Goal: Information Seeking & Learning: Learn about a topic

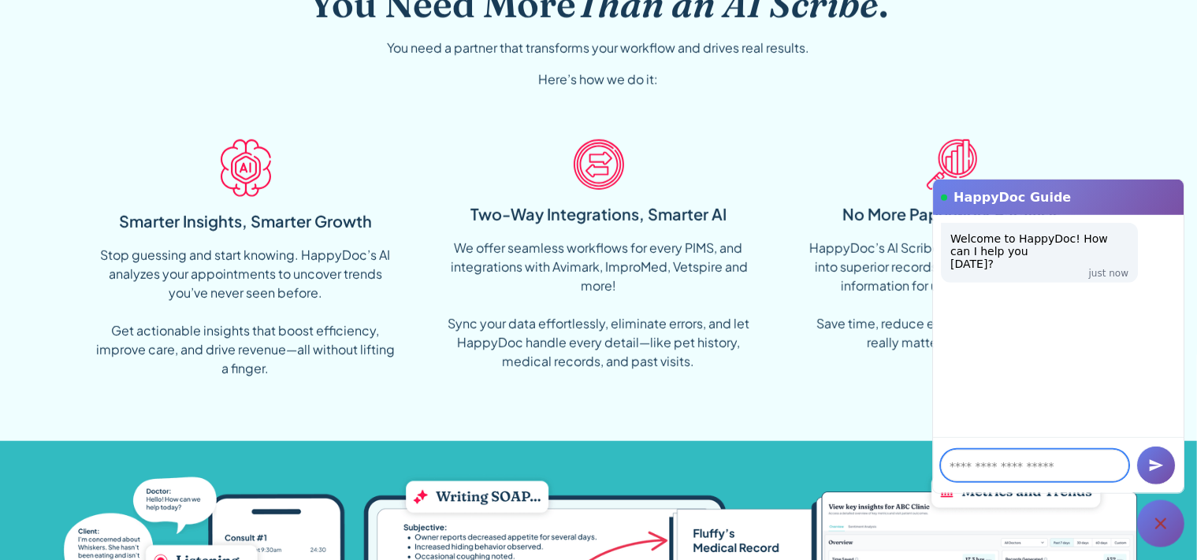
scroll to position [1248, 0]
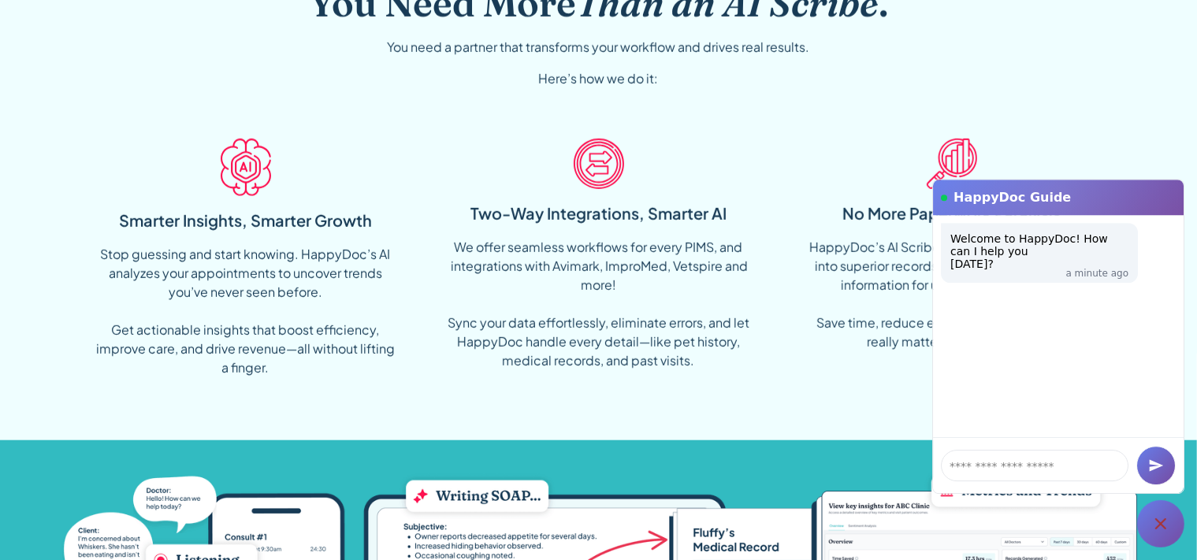
click at [1005, 196] on h1 "HappyDoc Guide" at bounding box center [1064, 197] width 222 height 17
click at [1135, 177] on div "You Need More Than an AI Scribe . You need a partner that transforms your workf…" at bounding box center [598, 185] width 1077 height 511
click at [1143, 181] on div "HappyDoc Guide" at bounding box center [1058, 197] width 251 height 35
drag, startPoint x: 719, startPoint y: 398, endPoint x: 700, endPoint y: 332, distance: 68.8
click at [701, 335] on div "You Need More Than an AI Scribe . You need a partner that transforms your workf…" at bounding box center [598, 185] width 1077 height 511
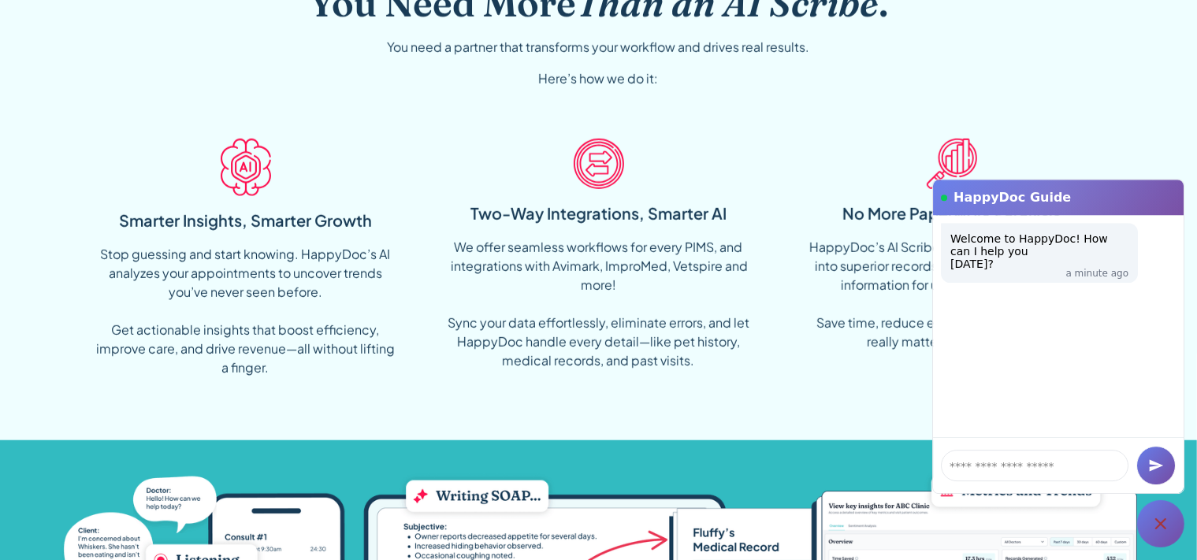
click at [1153, 459] on icon "submit" at bounding box center [1156, 466] width 16 height 16
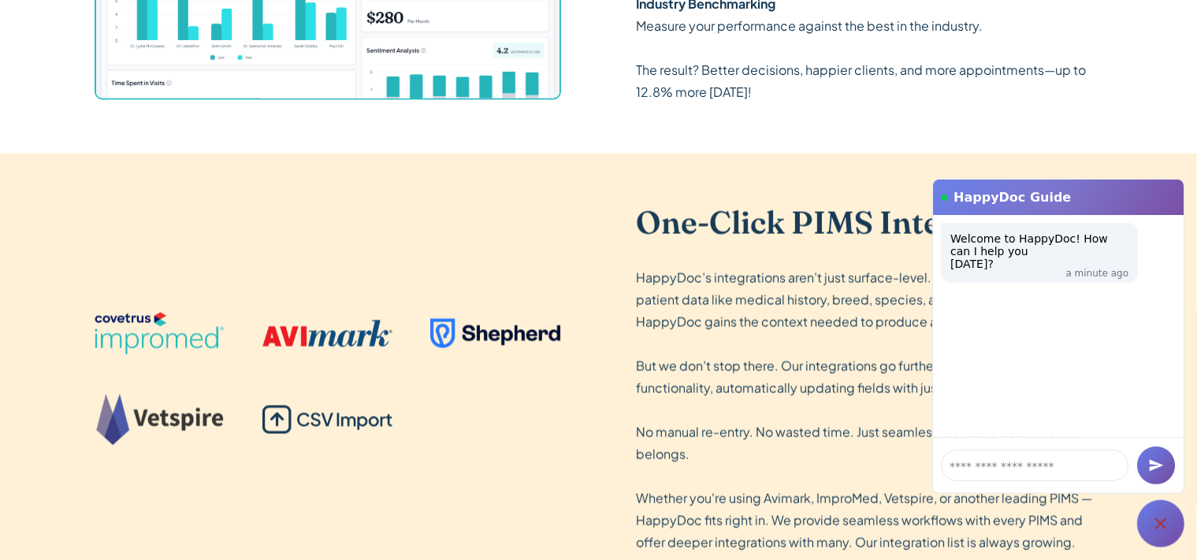
scroll to position [2778, 0]
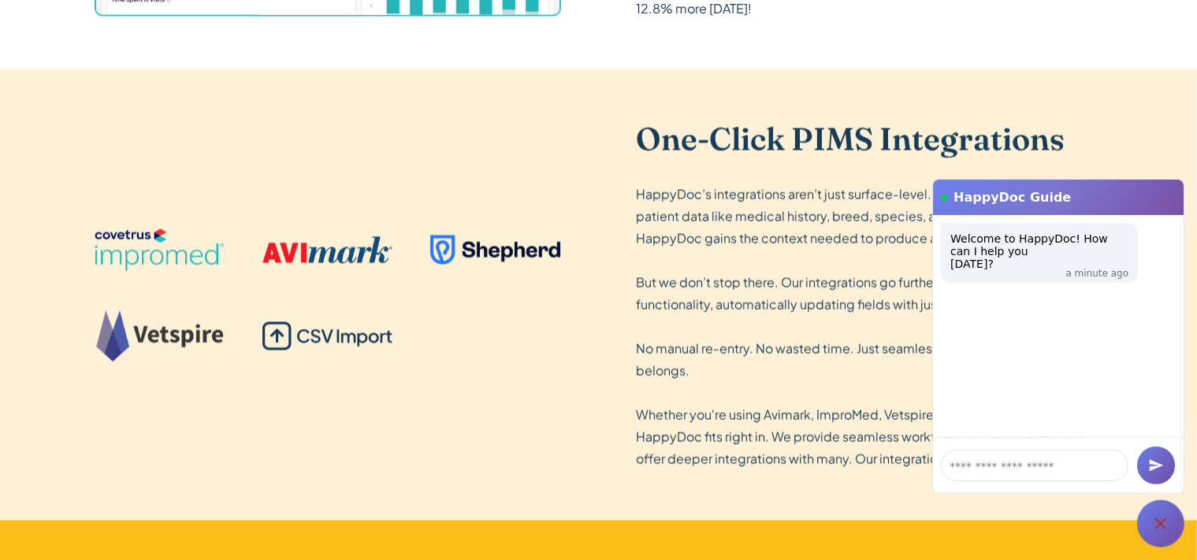
click at [1135, 210] on div "HappyDoc Guide" at bounding box center [1058, 197] width 251 height 35
drag, startPoint x: 1064, startPoint y: 193, endPoint x: 1064, endPoint y: 245, distance: 52.0
click at [1064, 215] on div "HappyDoc Guide" at bounding box center [1058, 197] width 251 height 35
click at [421, 298] on div at bounding box center [328, 296] width 466 height 134
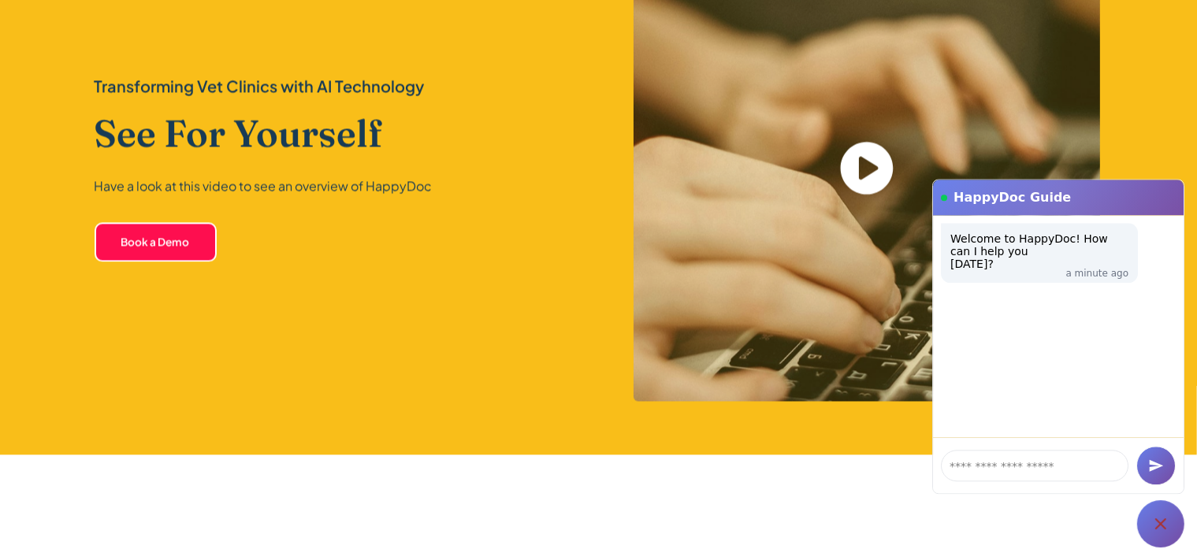
scroll to position [3444, 0]
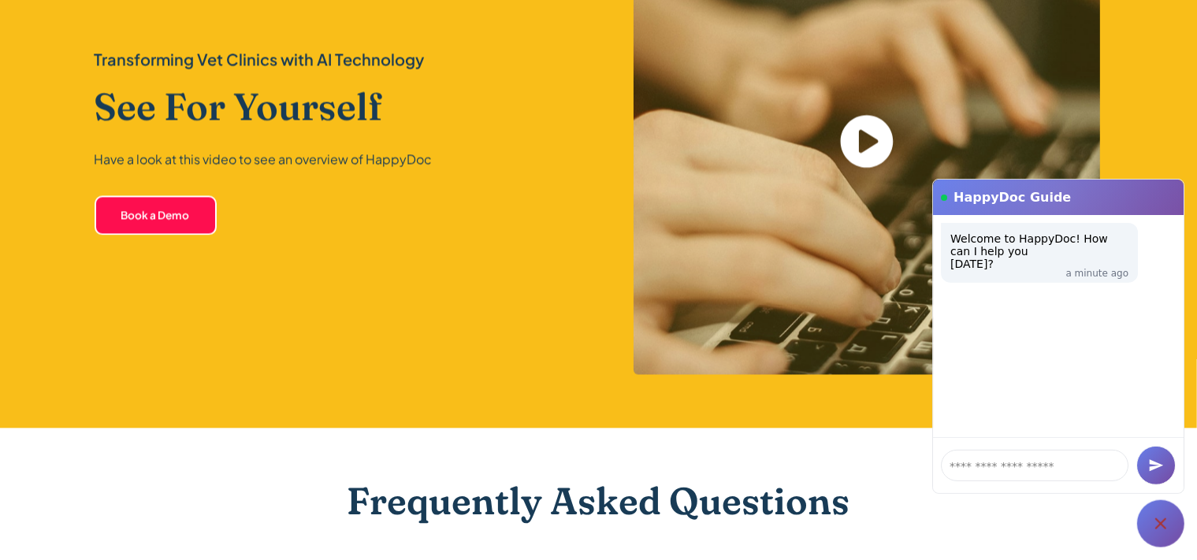
click at [878, 143] on icon "open lightbox" at bounding box center [866, 142] width 53 height 53
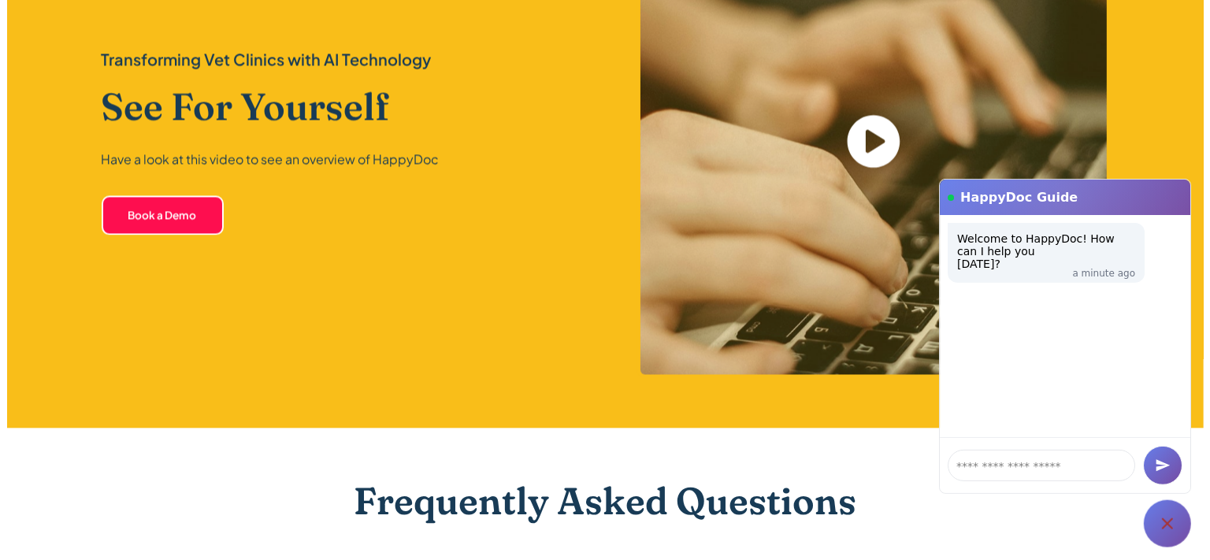
scroll to position [3447, 0]
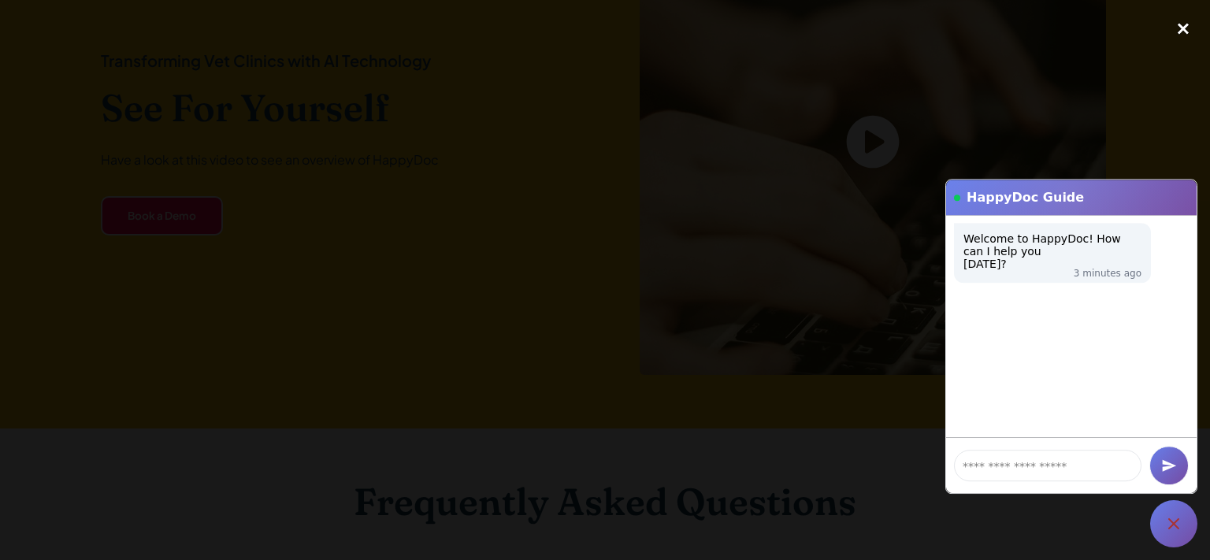
click at [1185, 20] on div "close lightbox" at bounding box center [1184, 28] width 54 height 35
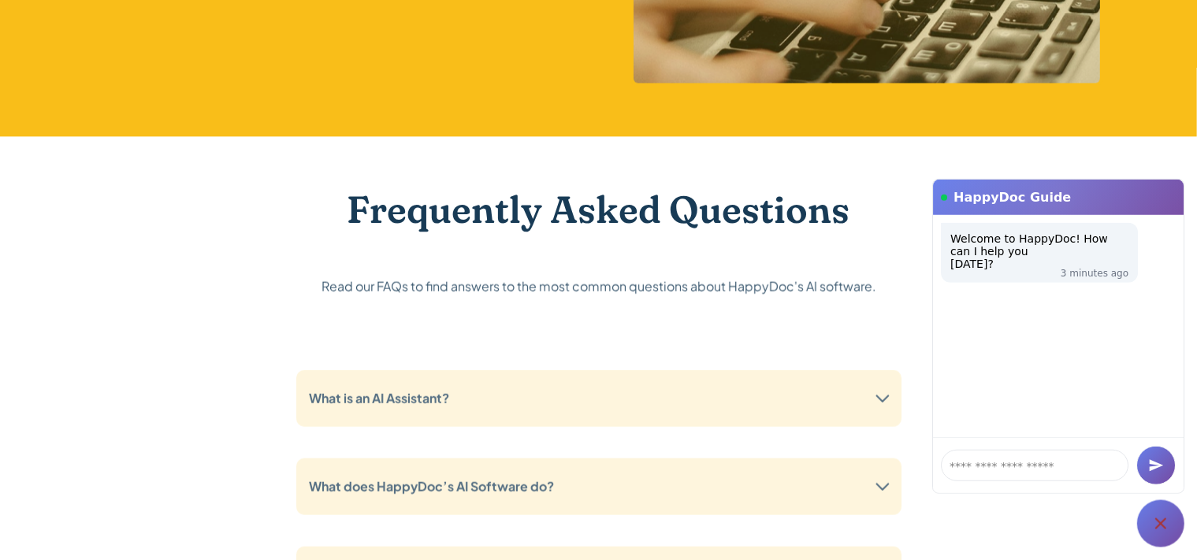
scroll to position [3777, 0]
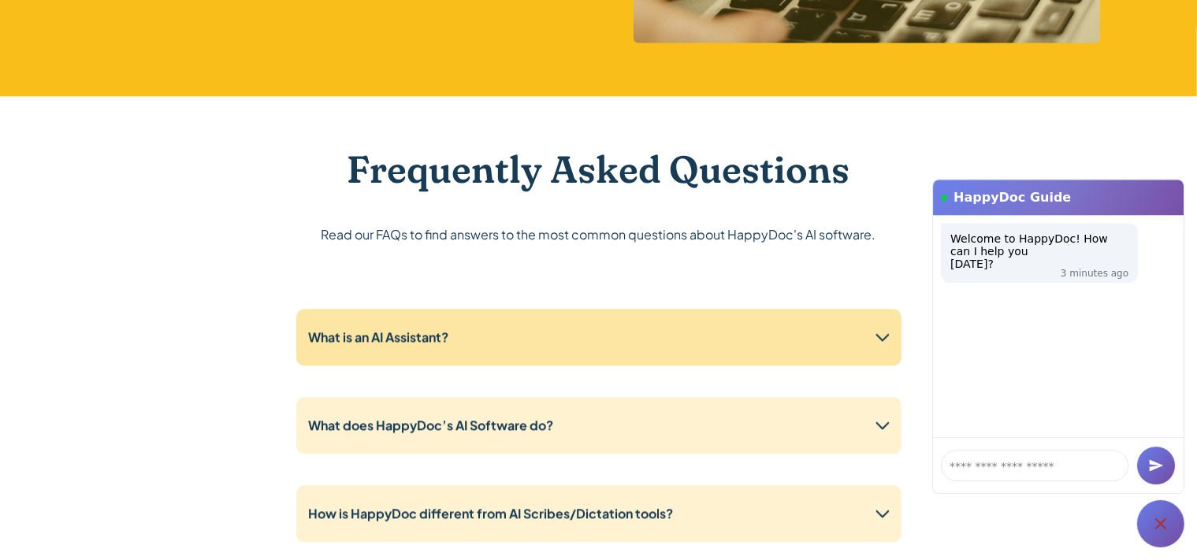
click at [502, 345] on div "What is an AI Assistant?" at bounding box center [598, 337] width 605 height 57
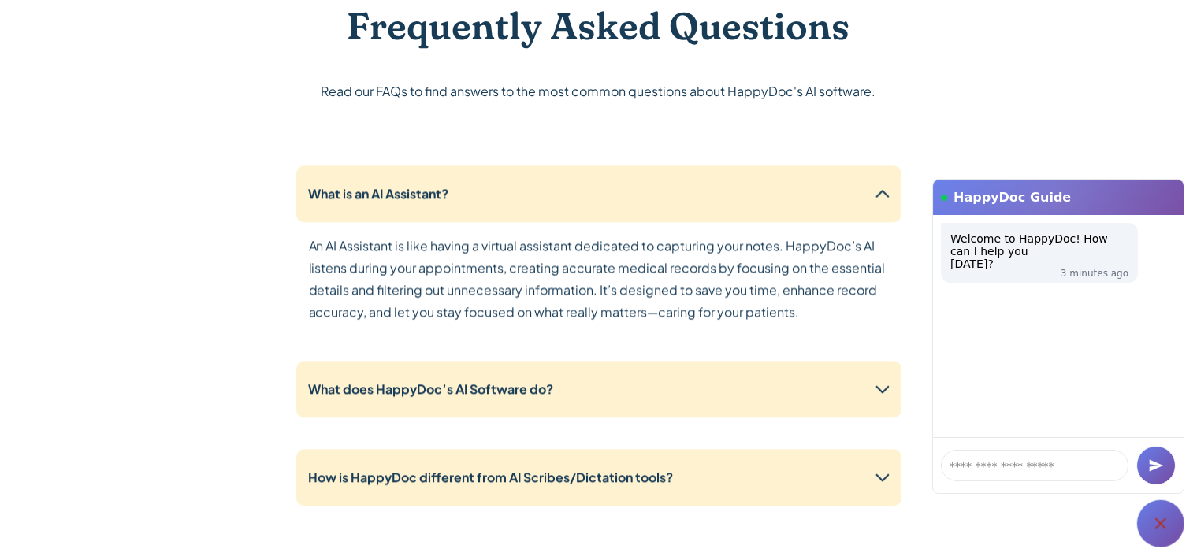
scroll to position [3943, 0]
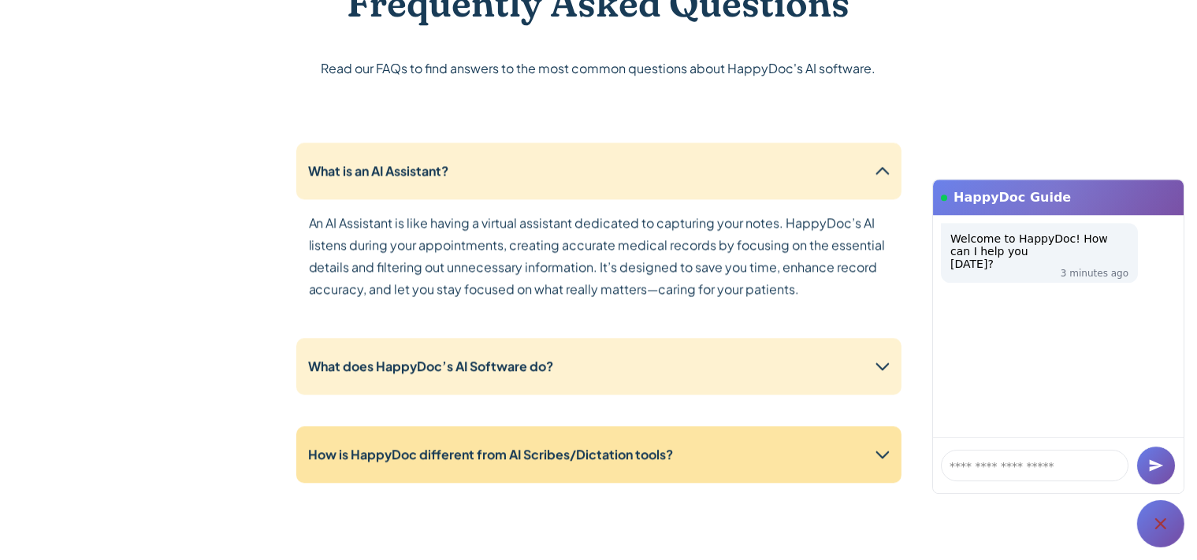
click at [582, 460] on div "How is HappyDoc different from AI Scribes/Dictation tools?" at bounding box center [491, 454] width 365 height 19
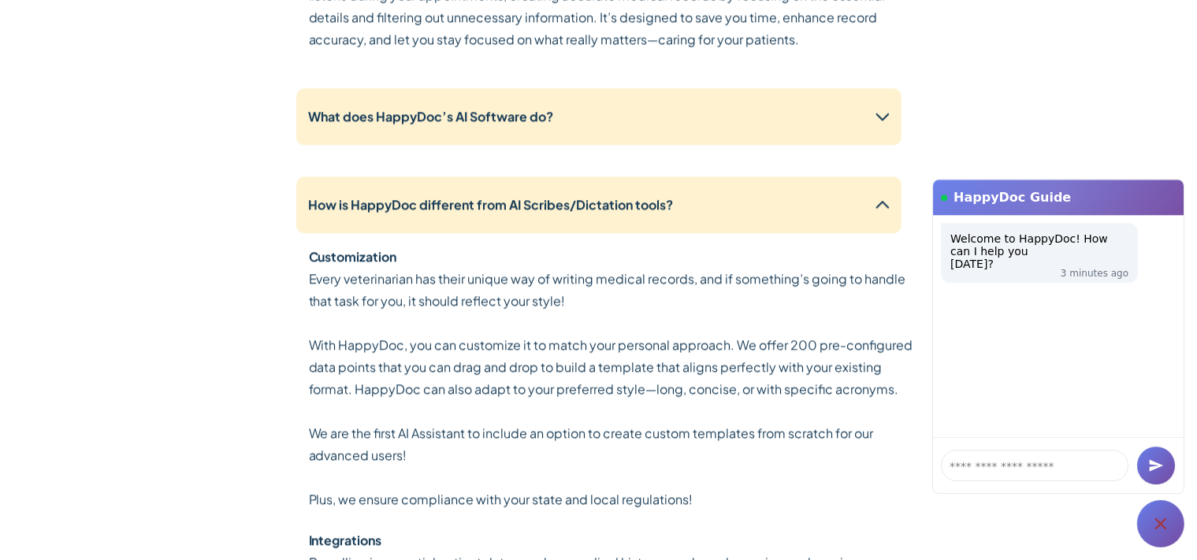
scroll to position [3860, 0]
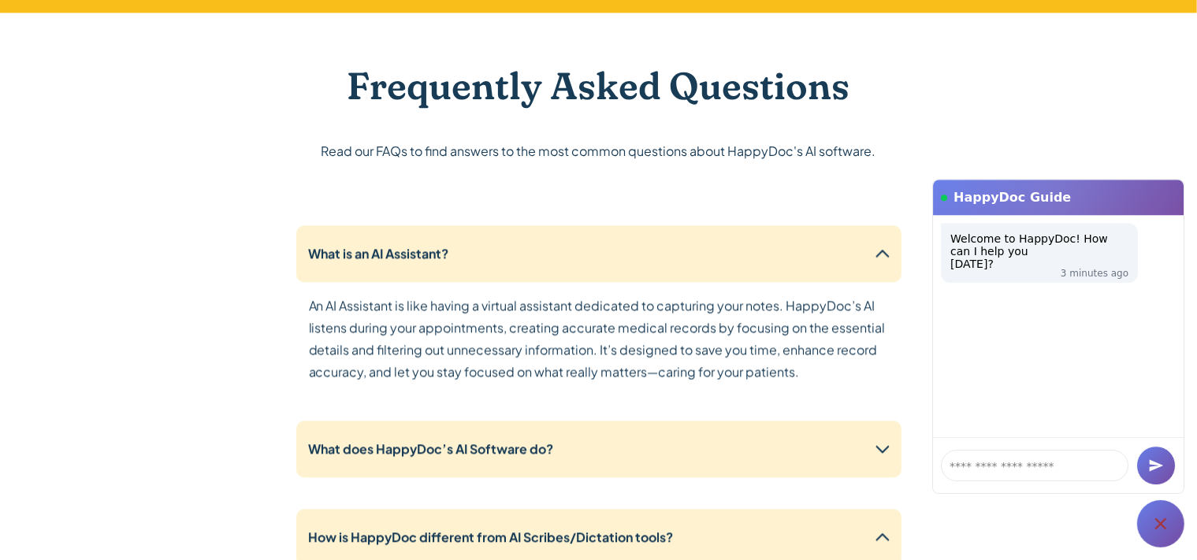
click at [579, 452] on div "What does HappyDoc’s AI Software do?" at bounding box center [598, 449] width 605 height 57
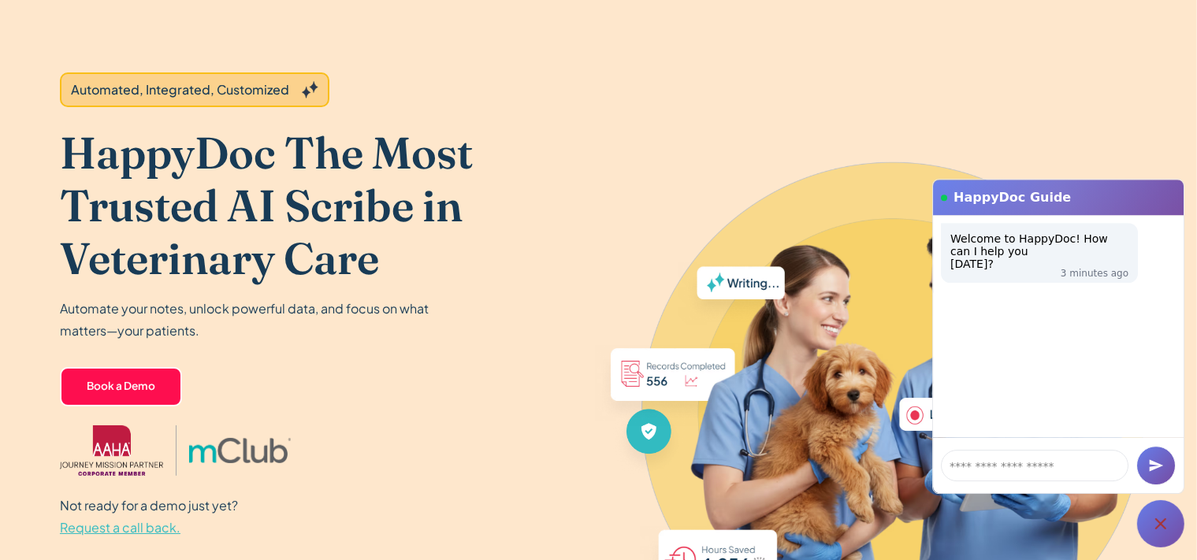
scroll to position [0, 0]
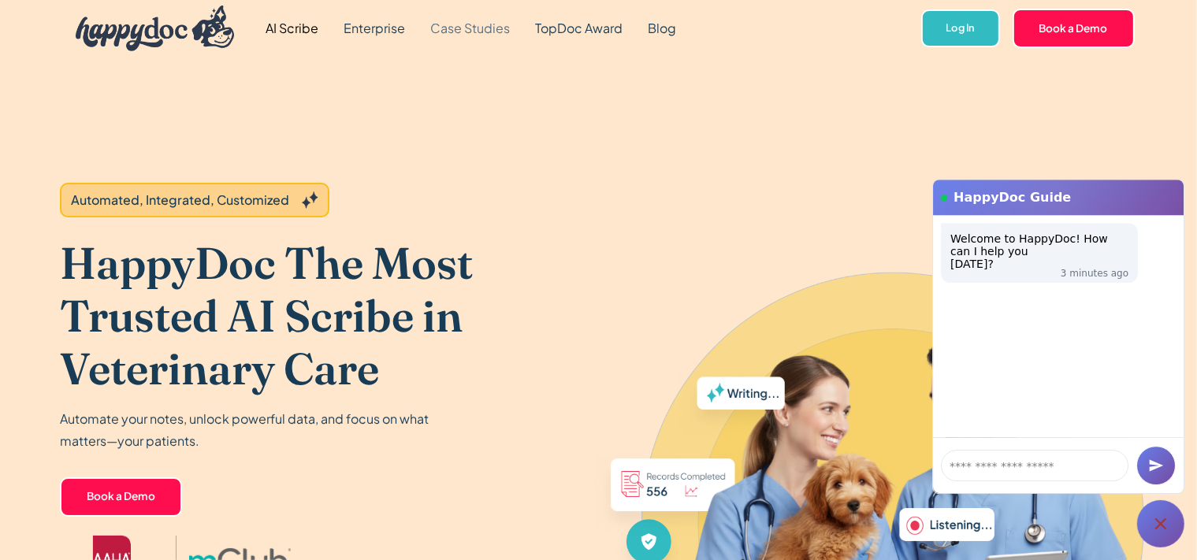
click at [489, 23] on link "Case Studies" at bounding box center [470, 28] width 105 height 57
